Goal: Information Seeking & Learning: Learn about a topic

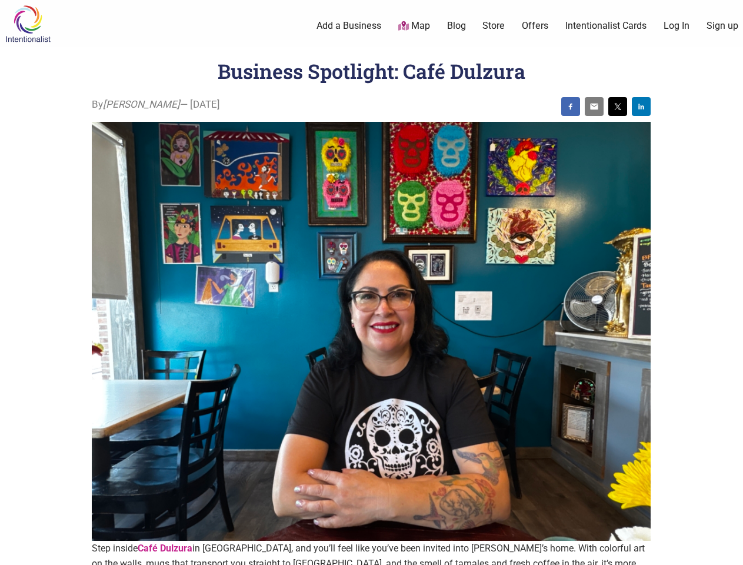
click at [371, 282] on img at bounding box center [371, 332] width 559 height 420
click at [571, 106] on img at bounding box center [570, 106] width 9 height 9
click at [594, 106] on img at bounding box center [594, 106] width 9 height 9
click at [618, 106] on img at bounding box center [617, 106] width 9 height 9
click at [641, 106] on img at bounding box center [641, 106] width 9 height 9
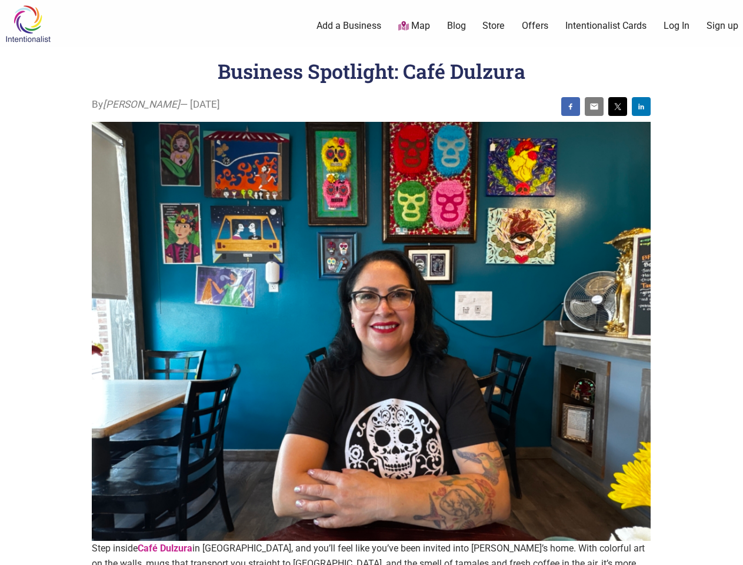
click at [730, 551] on icon at bounding box center [730, 550] width 13 height 15
